Goal: Check status: Check status

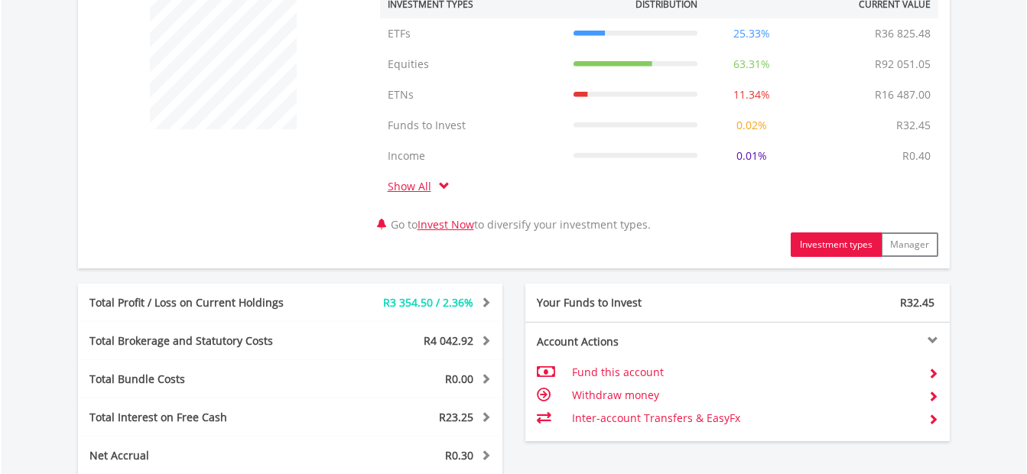
scroll to position [688, 0]
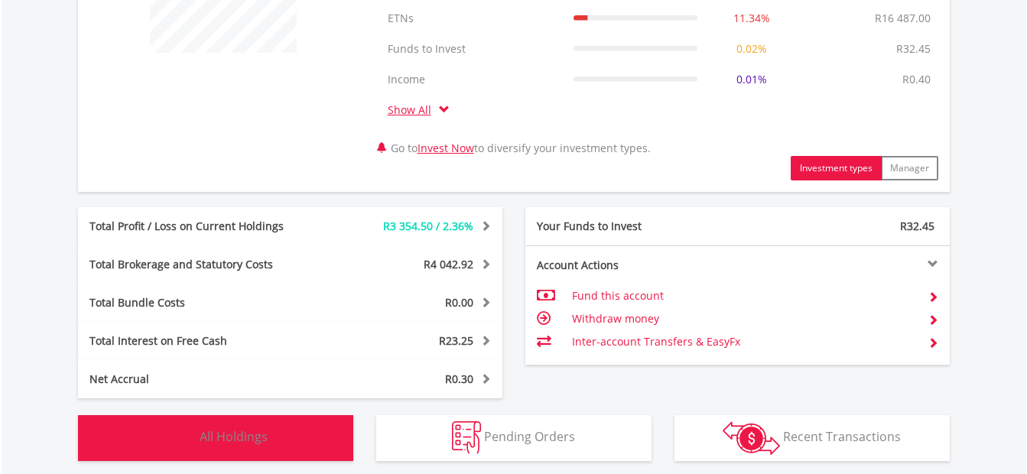
click at [244, 439] on span "All Holdings" at bounding box center [234, 436] width 68 height 17
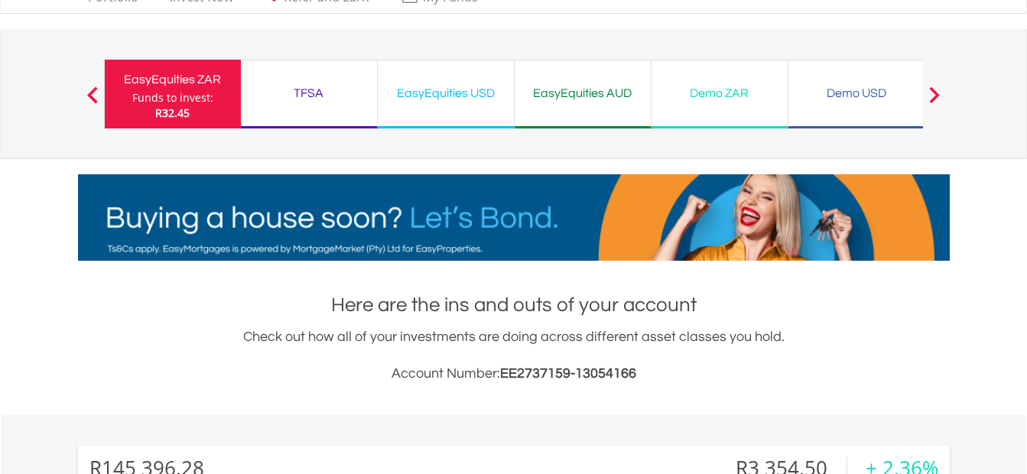
scroll to position [0, 0]
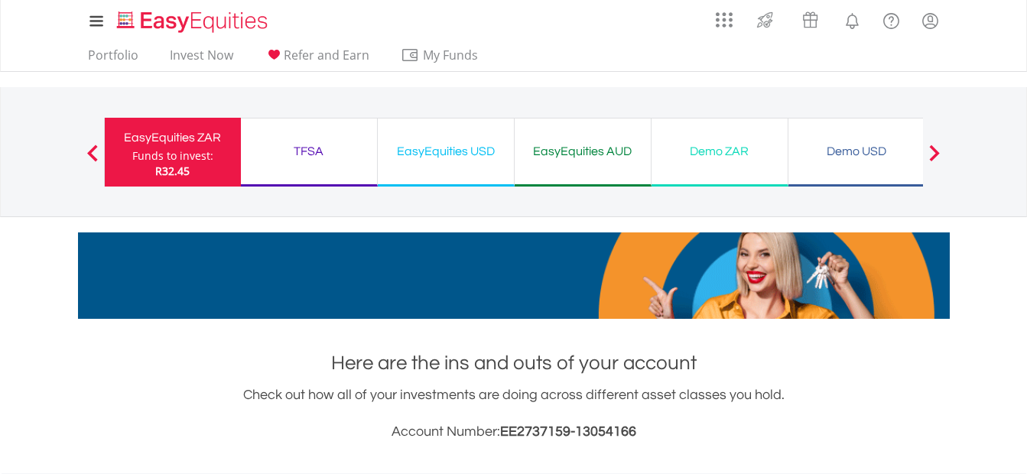
click at [302, 144] on div "TFSA" at bounding box center [309, 151] width 118 height 21
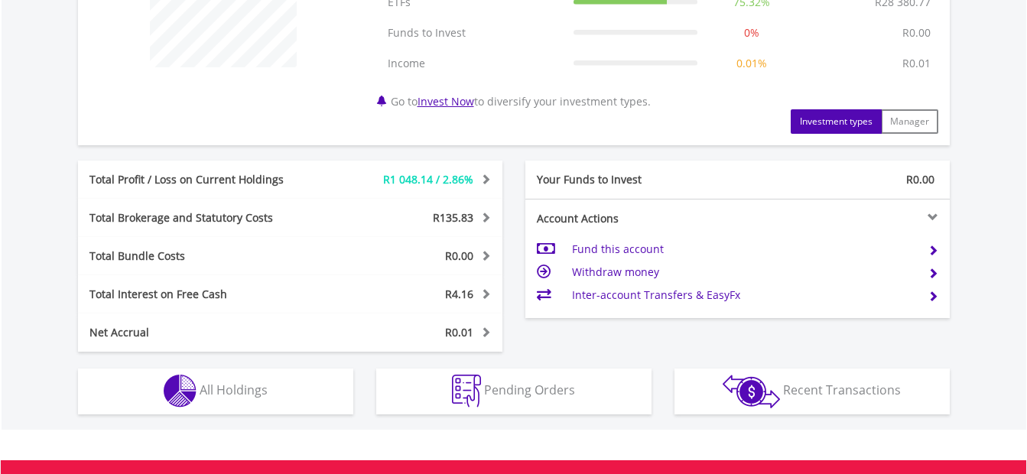
scroll to position [688, 0]
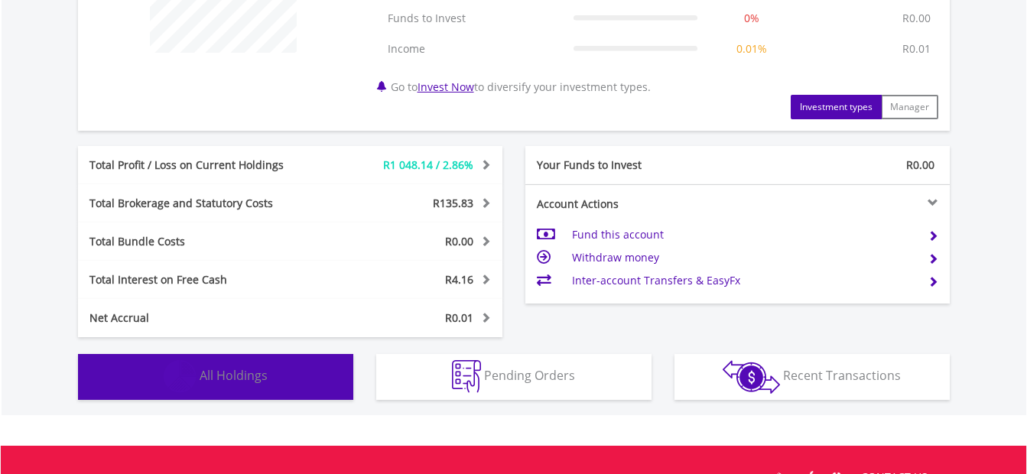
click at [240, 375] on span "All Holdings" at bounding box center [234, 375] width 68 height 17
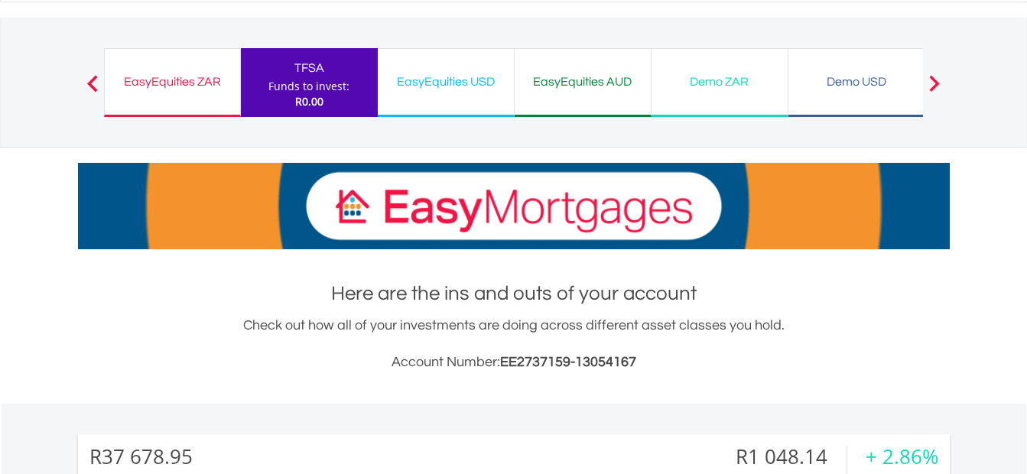
scroll to position [0, 0]
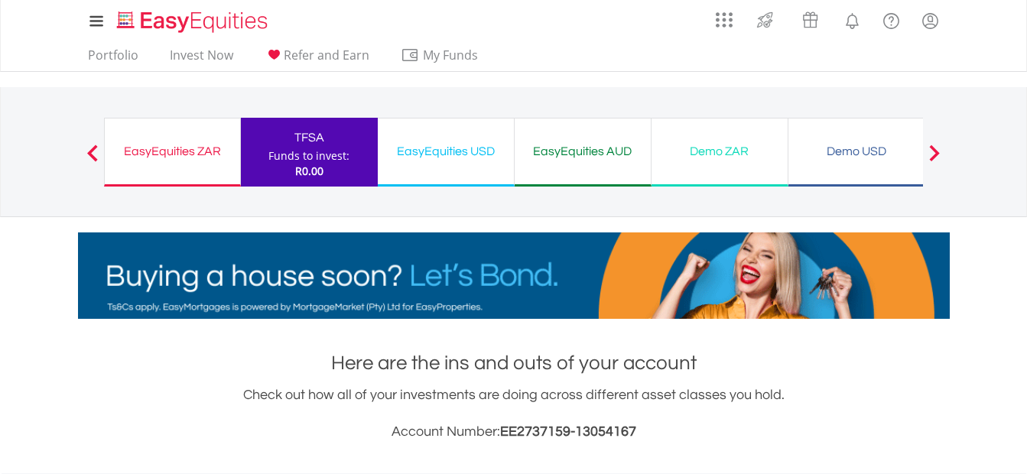
click at [445, 152] on div "EasyEquities USD" at bounding box center [446, 151] width 118 height 21
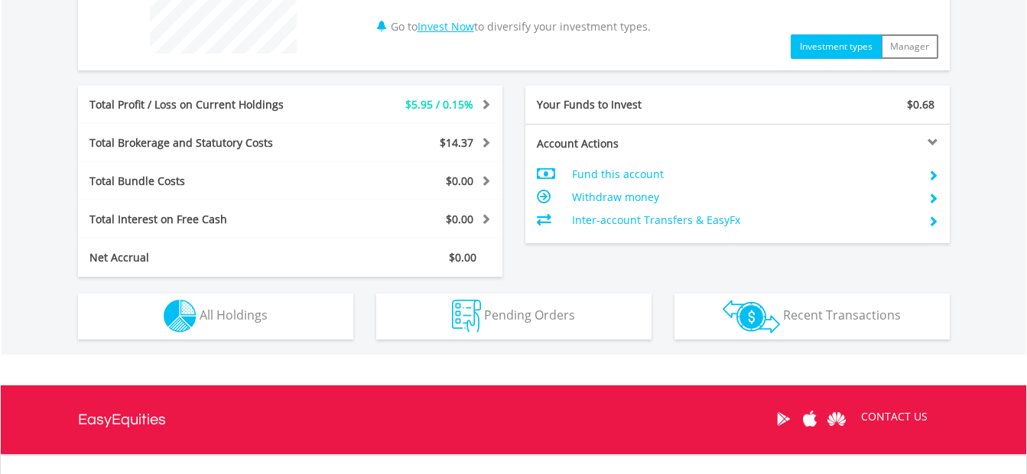
scroll to position [688, 0]
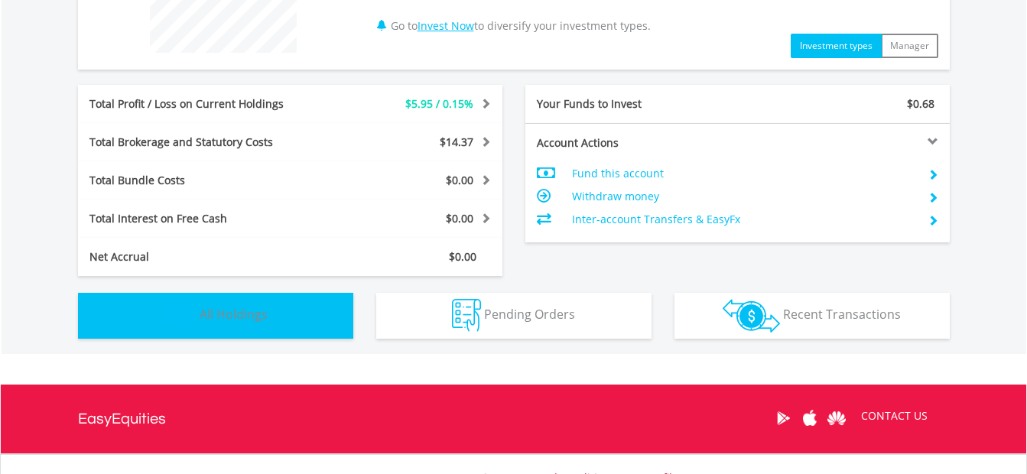
click at [238, 314] on span "All Holdings" at bounding box center [234, 314] width 68 height 17
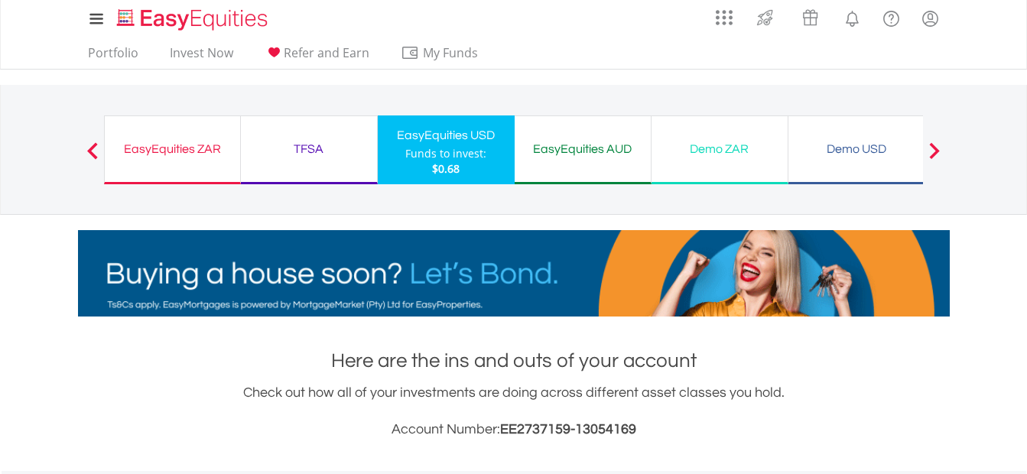
scroll to position [0, 0]
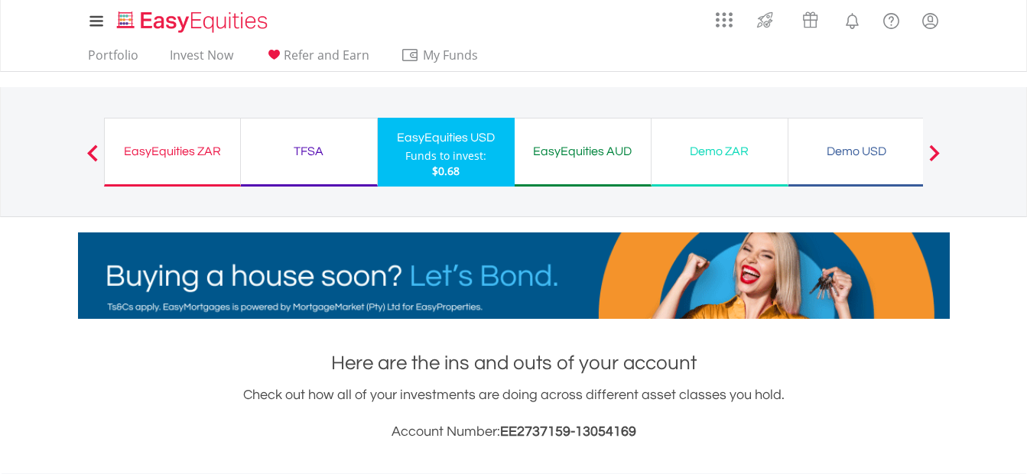
click at [604, 161] on div "EasyEquities AUD" at bounding box center [583, 151] width 118 height 21
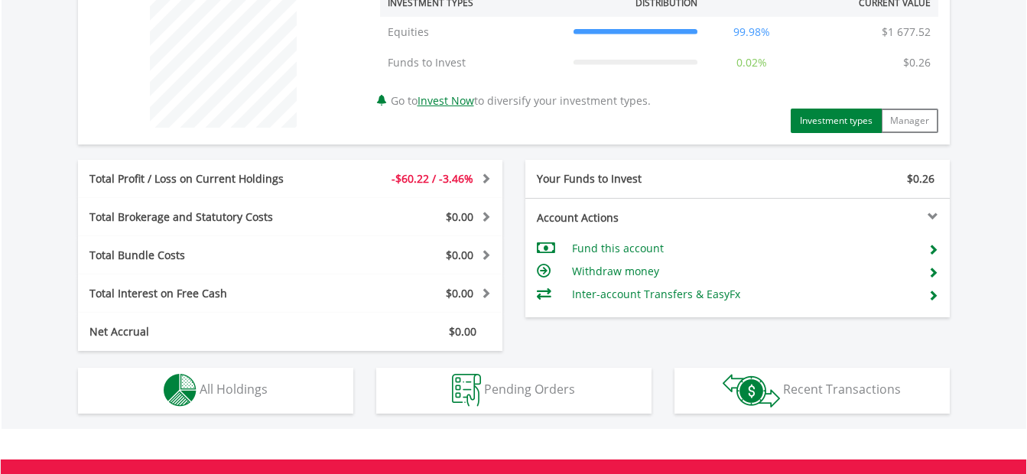
scroll to position [688, 0]
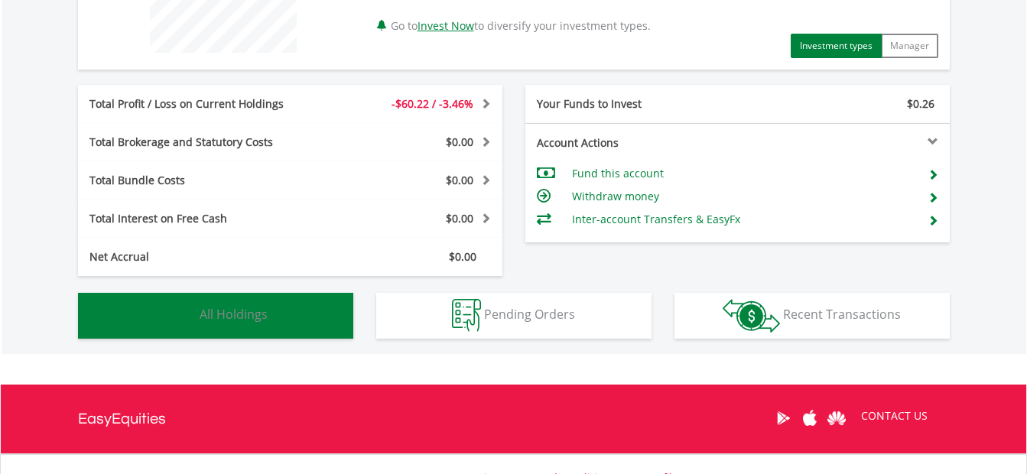
click at [234, 313] on span "All Holdings" at bounding box center [234, 314] width 68 height 17
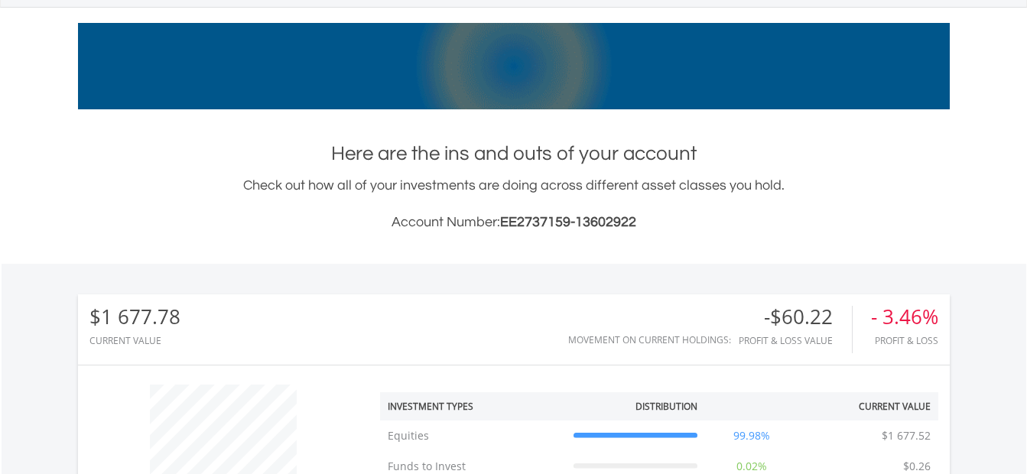
scroll to position [0, 0]
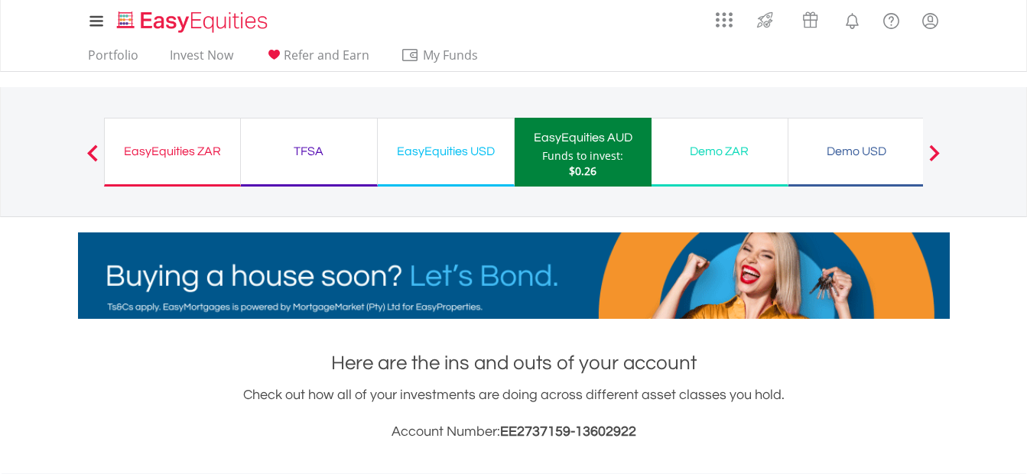
click at [726, 155] on div "Demo ZAR" at bounding box center [720, 151] width 118 height 21
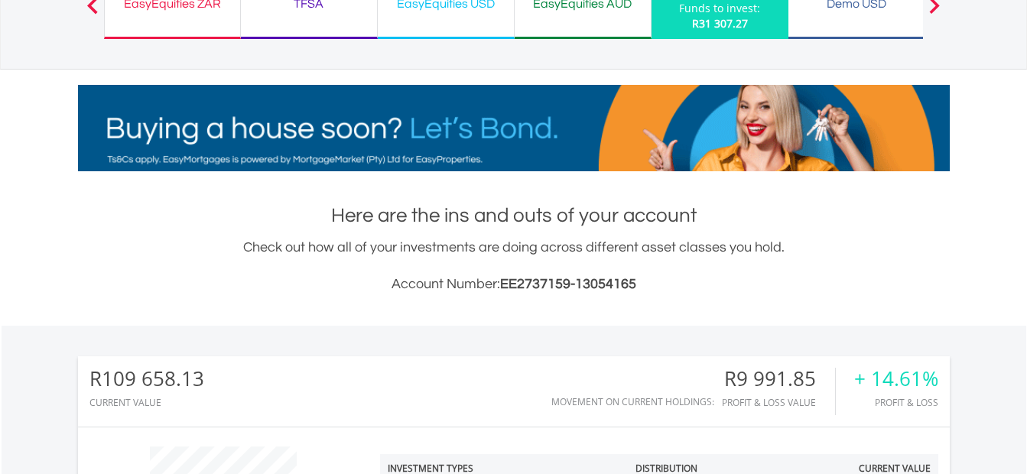
scroll to position [76, 0]
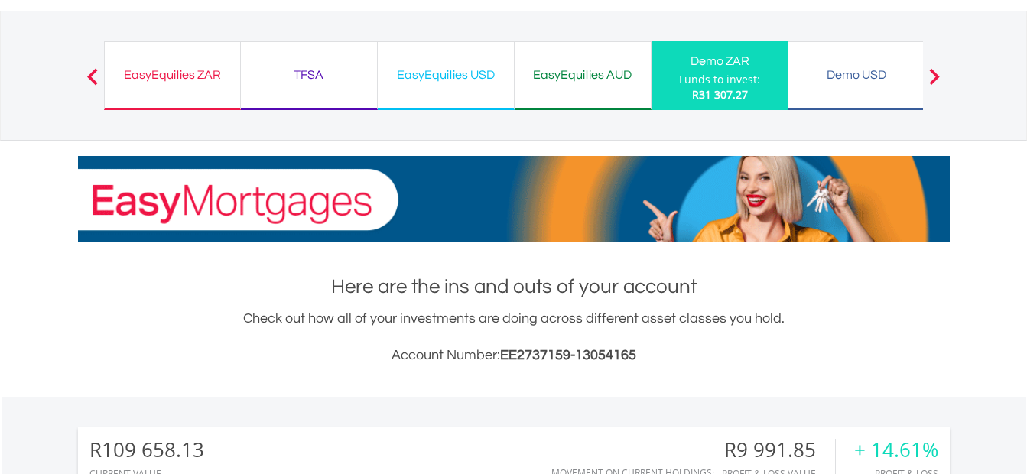
click at [865, 73] on div "Demo USD" at bounding box center [856, 74] width 118 height 21
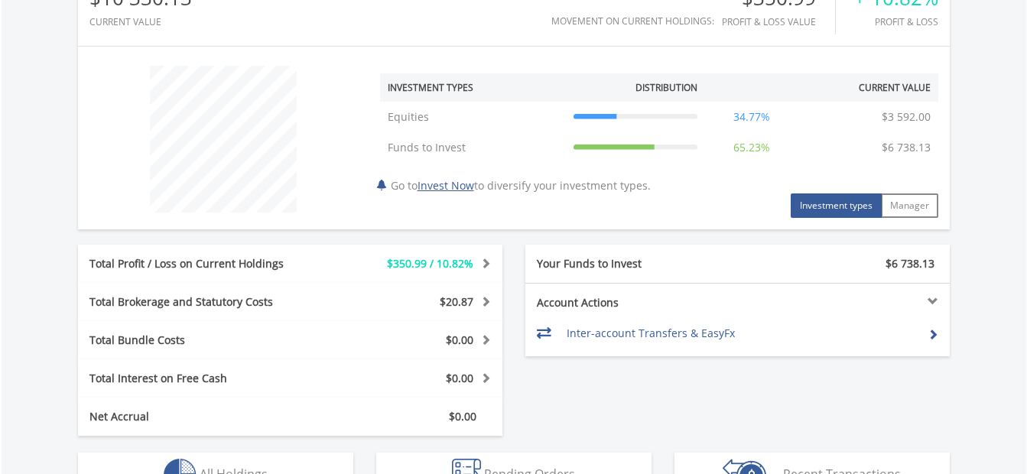
scroll to position [612, 0]
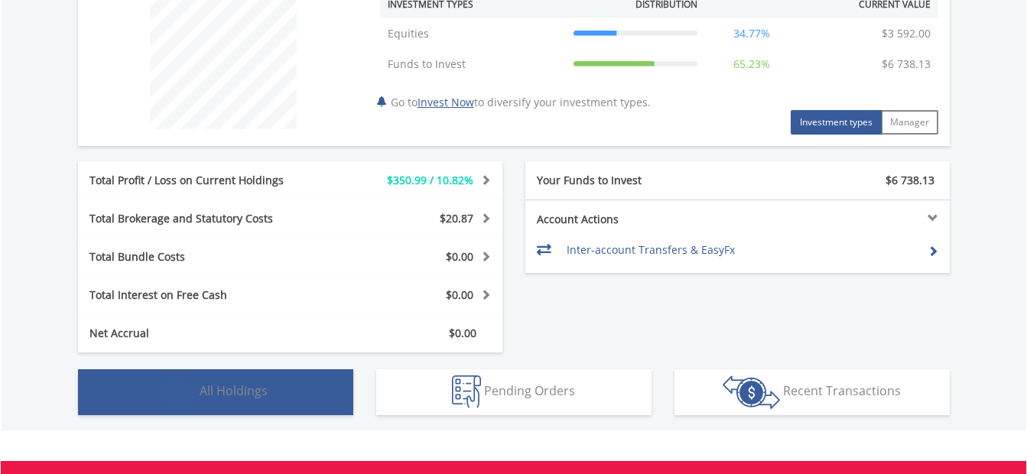
click at [260, 391] on span "All Holdings" at bounding box center [234, 390] width 68 height 17
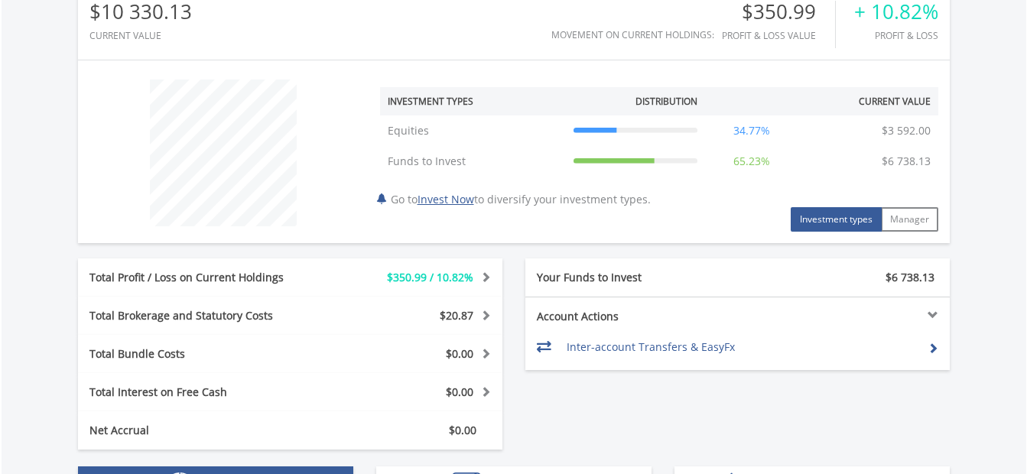
scroll to position [461, 0]
